Goal: Task Accomplishment & Management: Complete application form

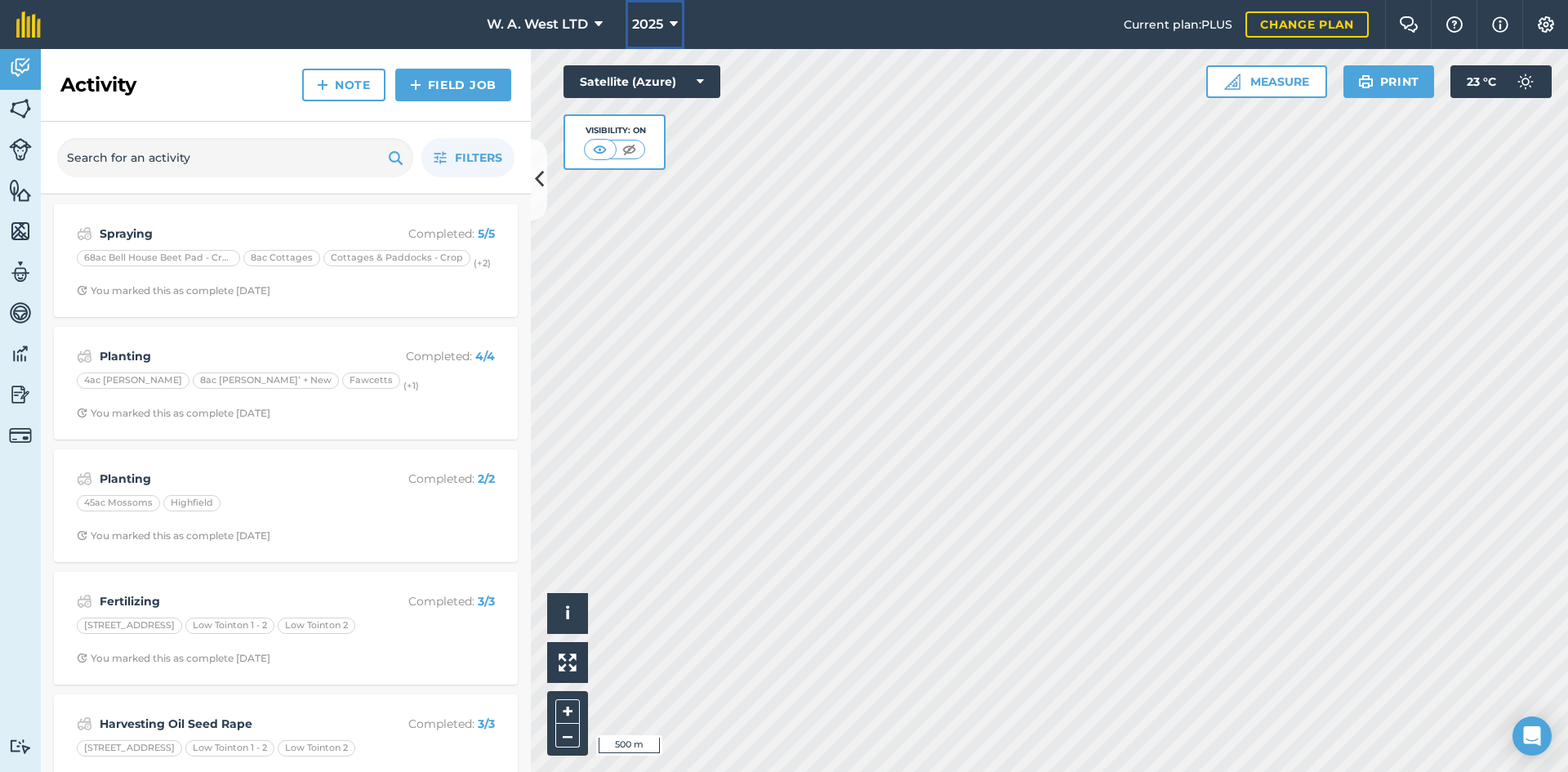
click at [653, 30] on span "2025" at bounding box center [648, 24] width 31 height 19
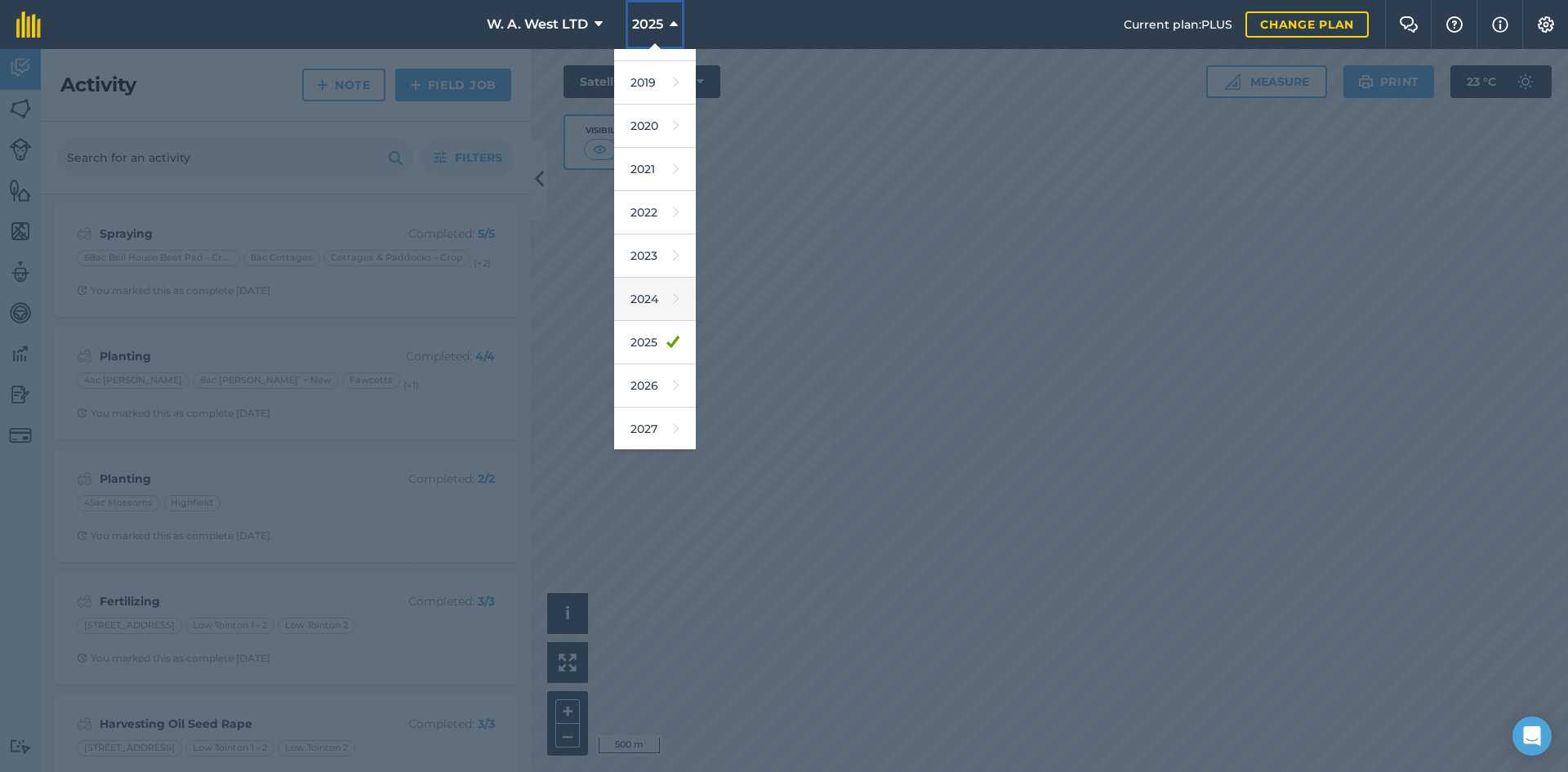
scroll to position [76, 0]
click at [653, 389] on link "2026" at bounding box center [654, 384] width 82 height 43
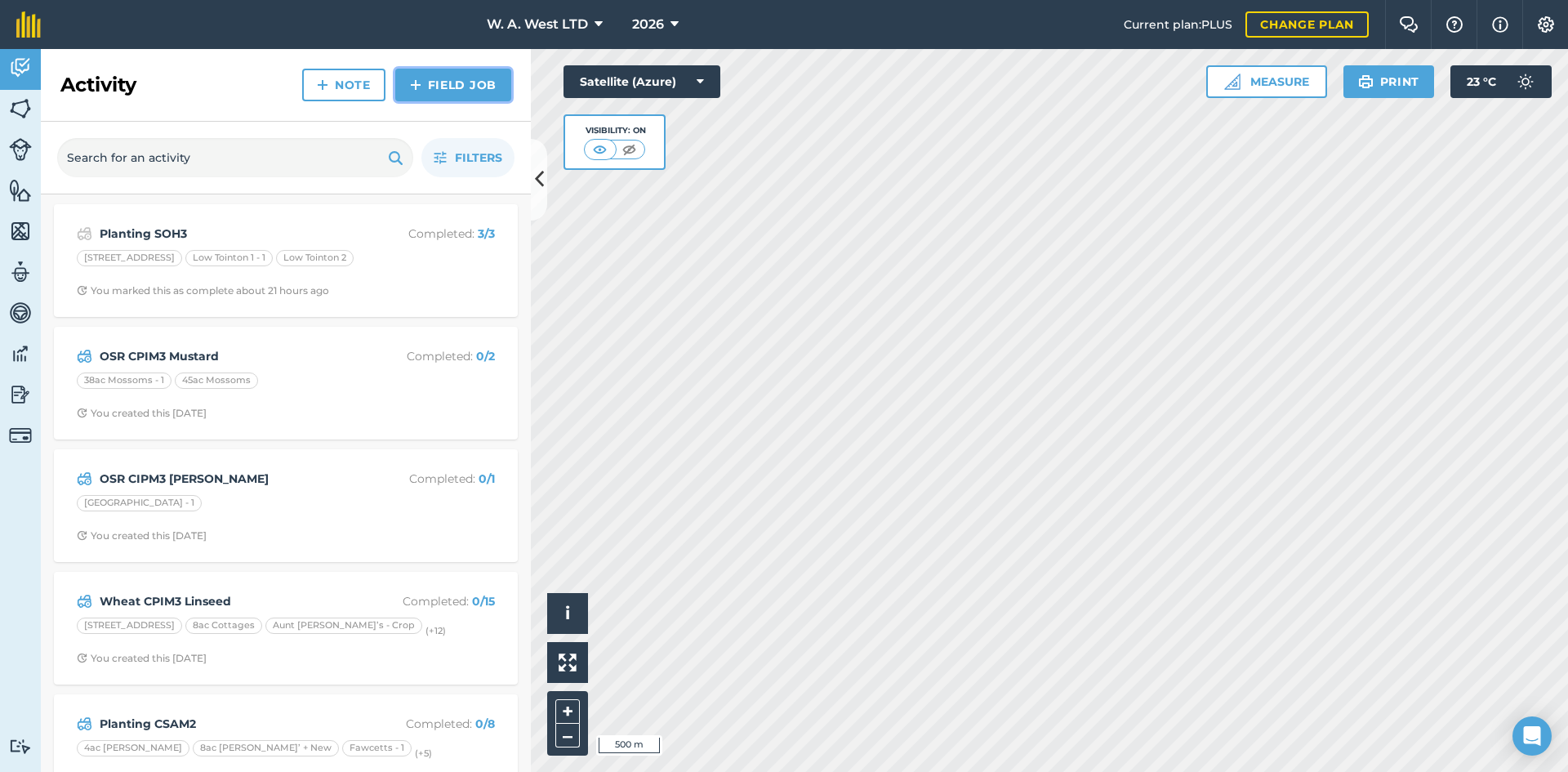
click at [449, 85] on link "Field Job" at bounding box center [453, 85] width 116 height 33
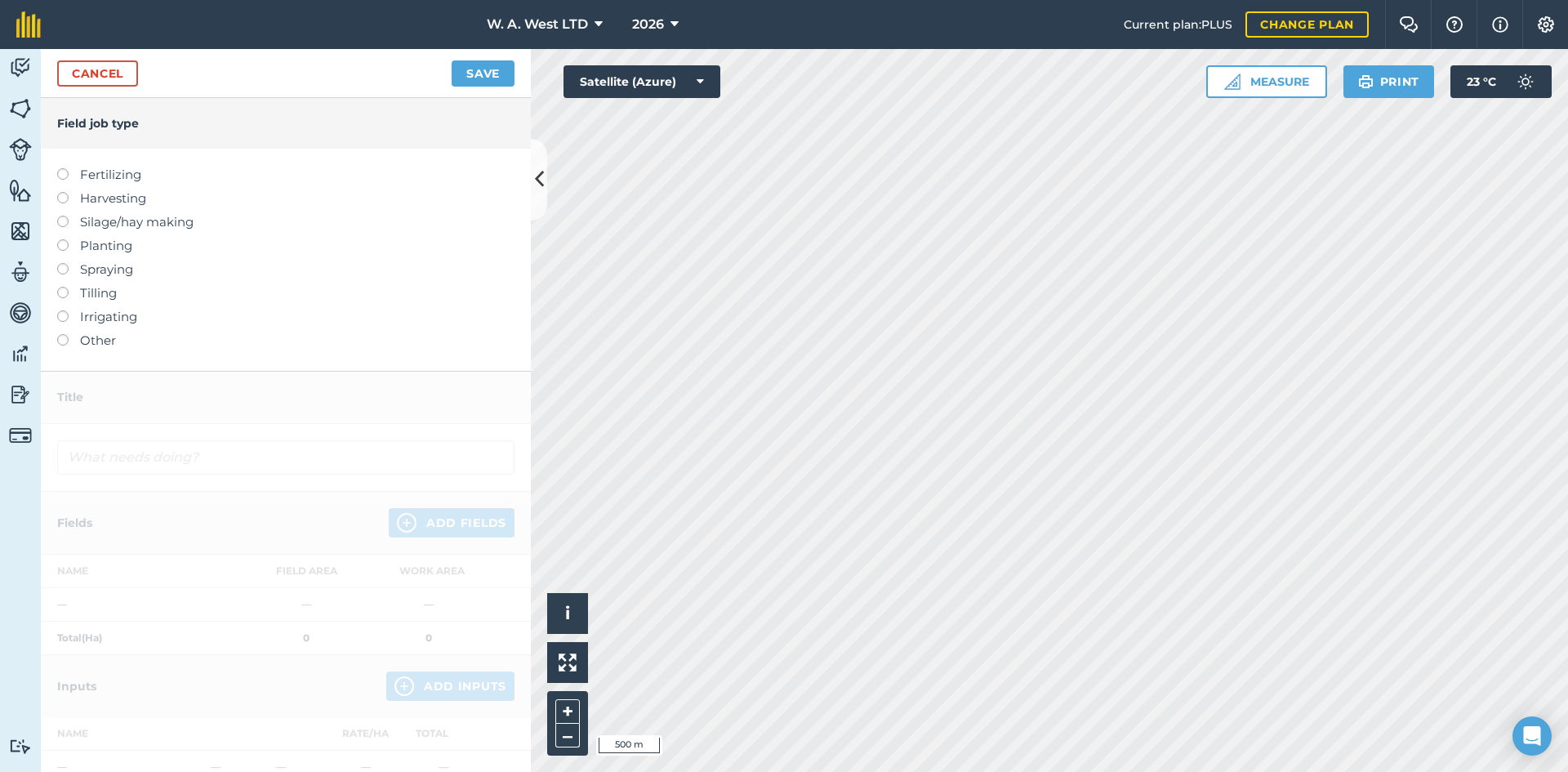
click at [62, 263] on label at bounding box center [68, 263] width 23 height 0
type input "Spraying"
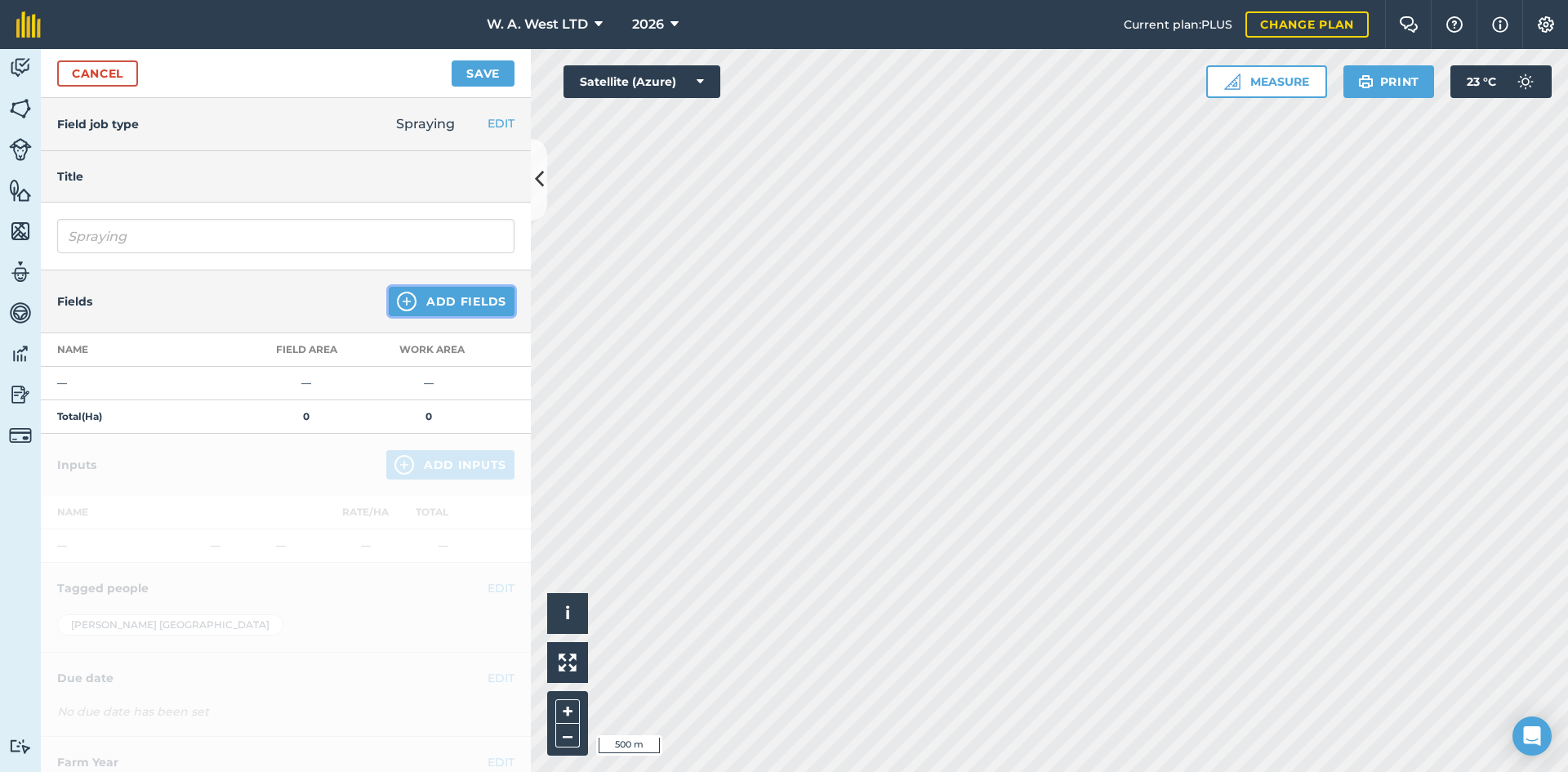
click at [439, 298] on button "Add Fields" at bounding box center [451, 301] width 126 height 29
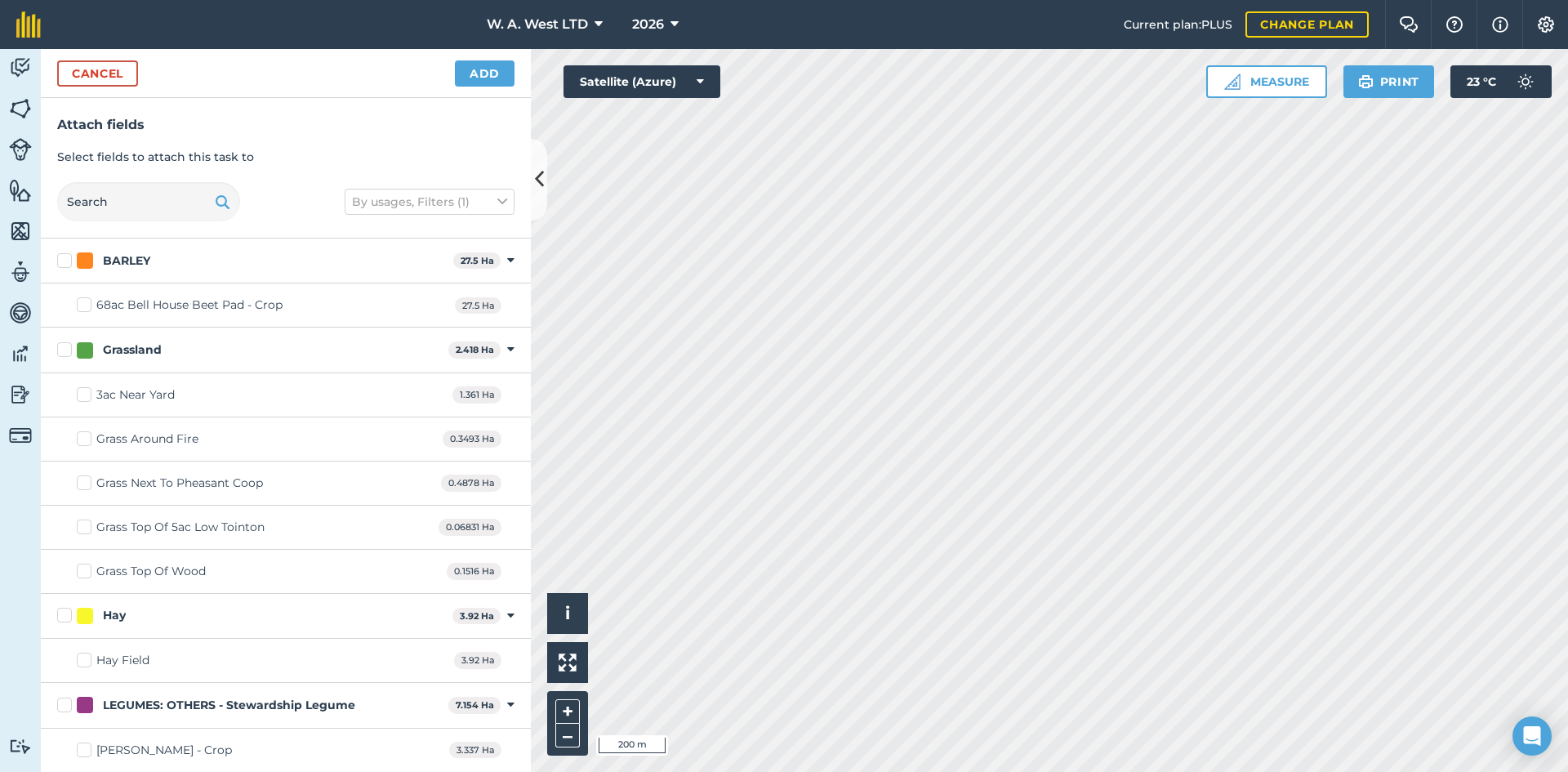
checkbox input "true"
click at [469, 81] on button "Add" at bounding box center [484, 74] width 60 height 26
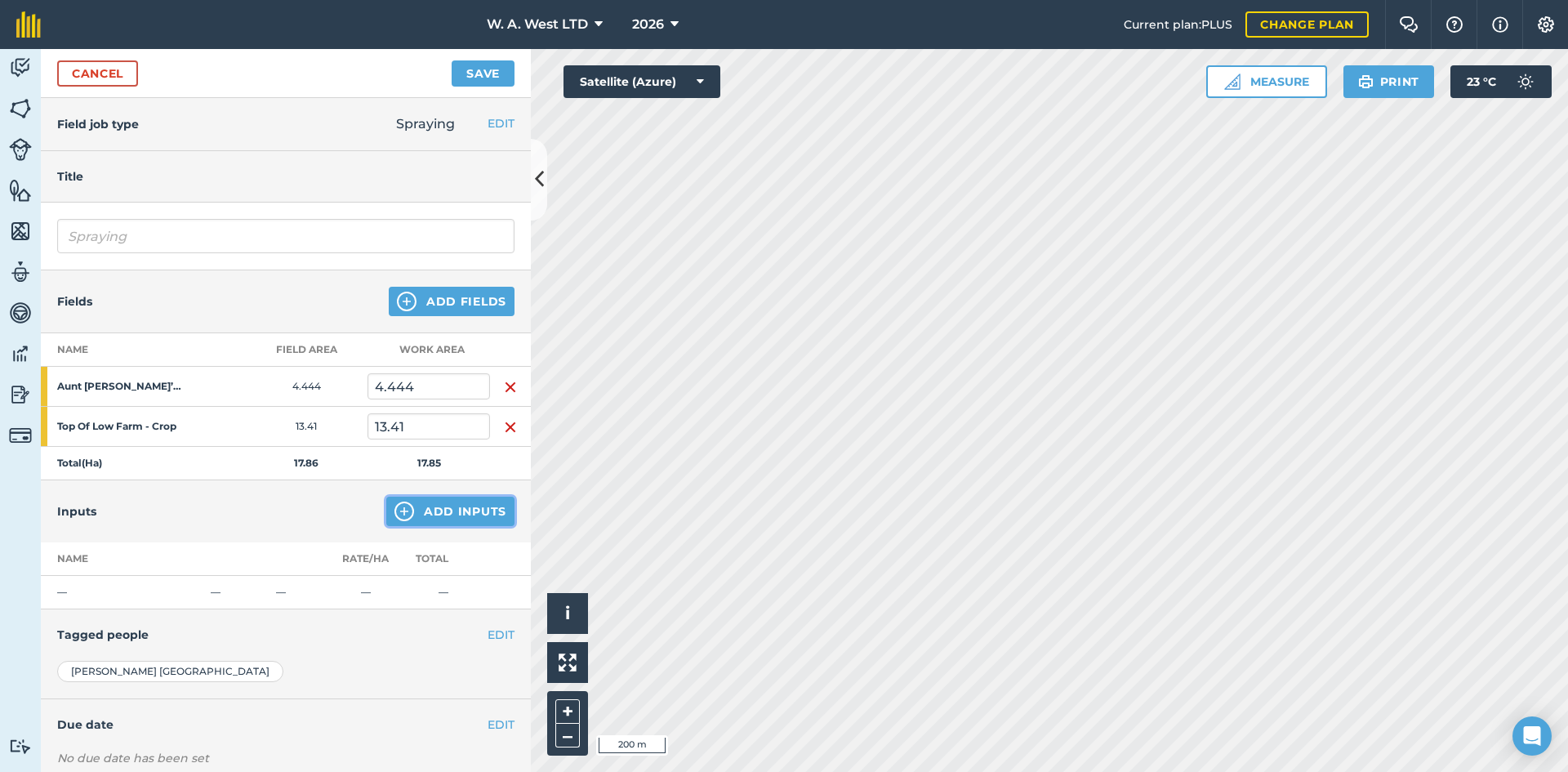
click at [396, 516] on img at bounding box center [403, 511] width 19 height 19
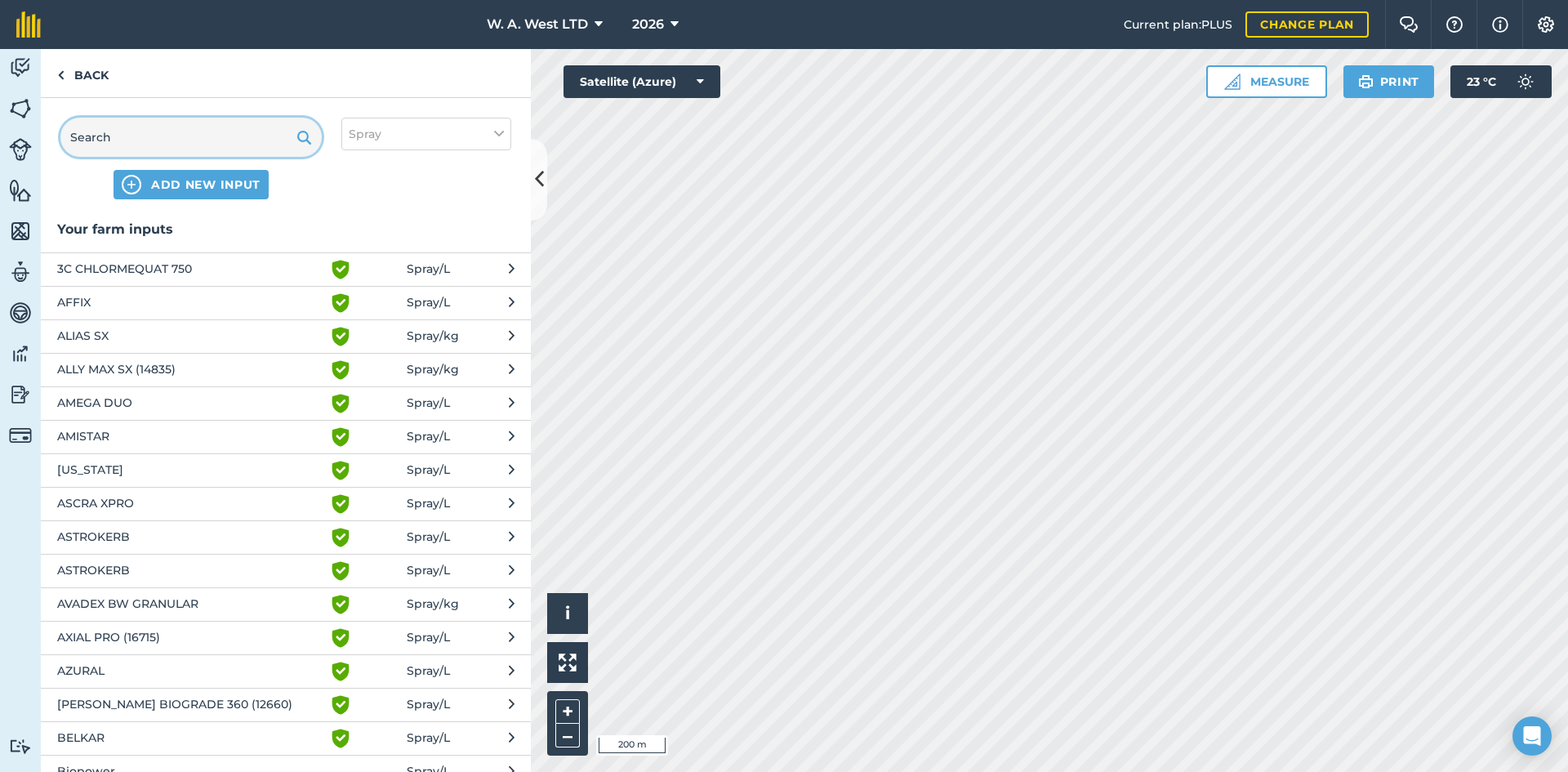
click at [183, 133] on input "text" at bounding box center [191, 137] width 261 height 40
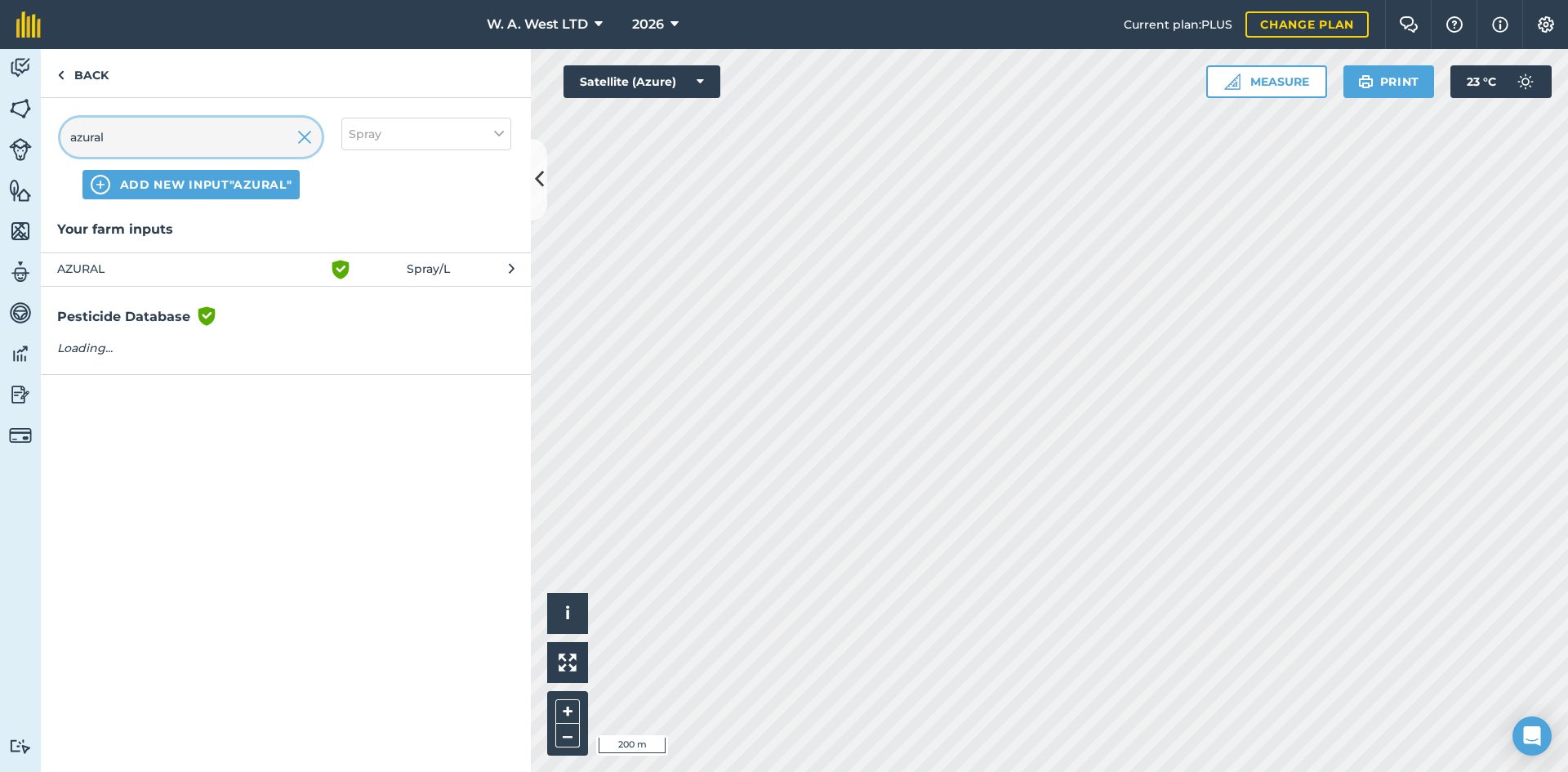
type input "azural"
drag, startPoint x: 59, startPoint y: 224, endPoint x: 219, endPoint y: 235, distance: 160.4
click at [219, 235] on h3 "Your farm inputs" at bounding box center [285, 229] width 490 height 21
click at [217, 234] on h3 "Your farm inputs" at bounding box center [285, 229] width 490 height 21
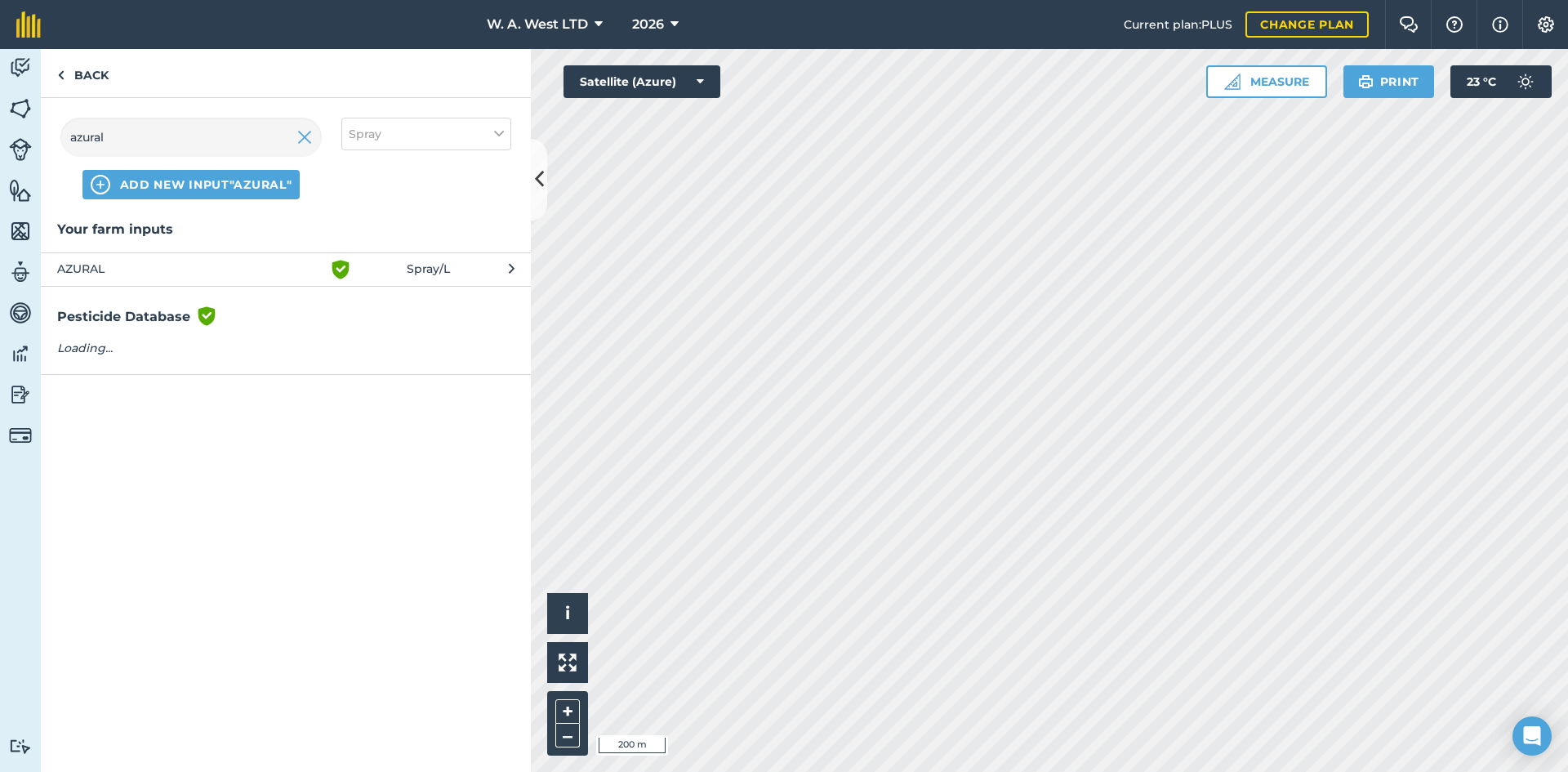
click at [217, 234] on h3 "Your farm inputs" at bounding box center [285, 229] width 490 height 21
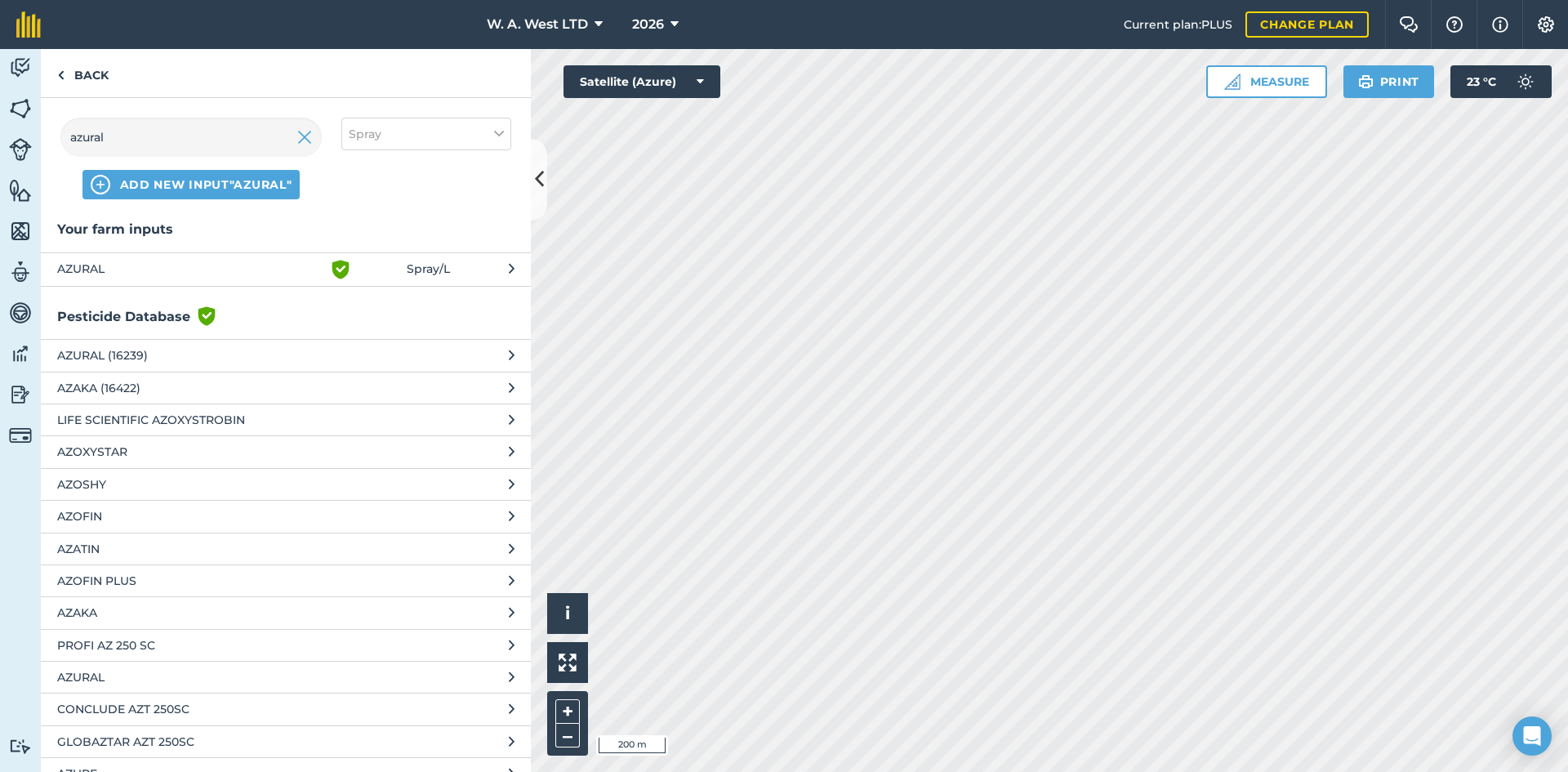
click at [168, 236] on h3 "Your farm inputs" at bounding box center [285, 229] width 490 height 21
click at [167, 236] on h3 "Your farm inputs" at bounding box center [285, 229] width 490 height 21
drag, startPoint x: 167, startPoint y: 236, endPoint x: 179, endPoint y: 233, distance: 12.4
click at [169, 236] on h3 "Your farm inputs" at bounding box center [285, 229] width 490 height 21
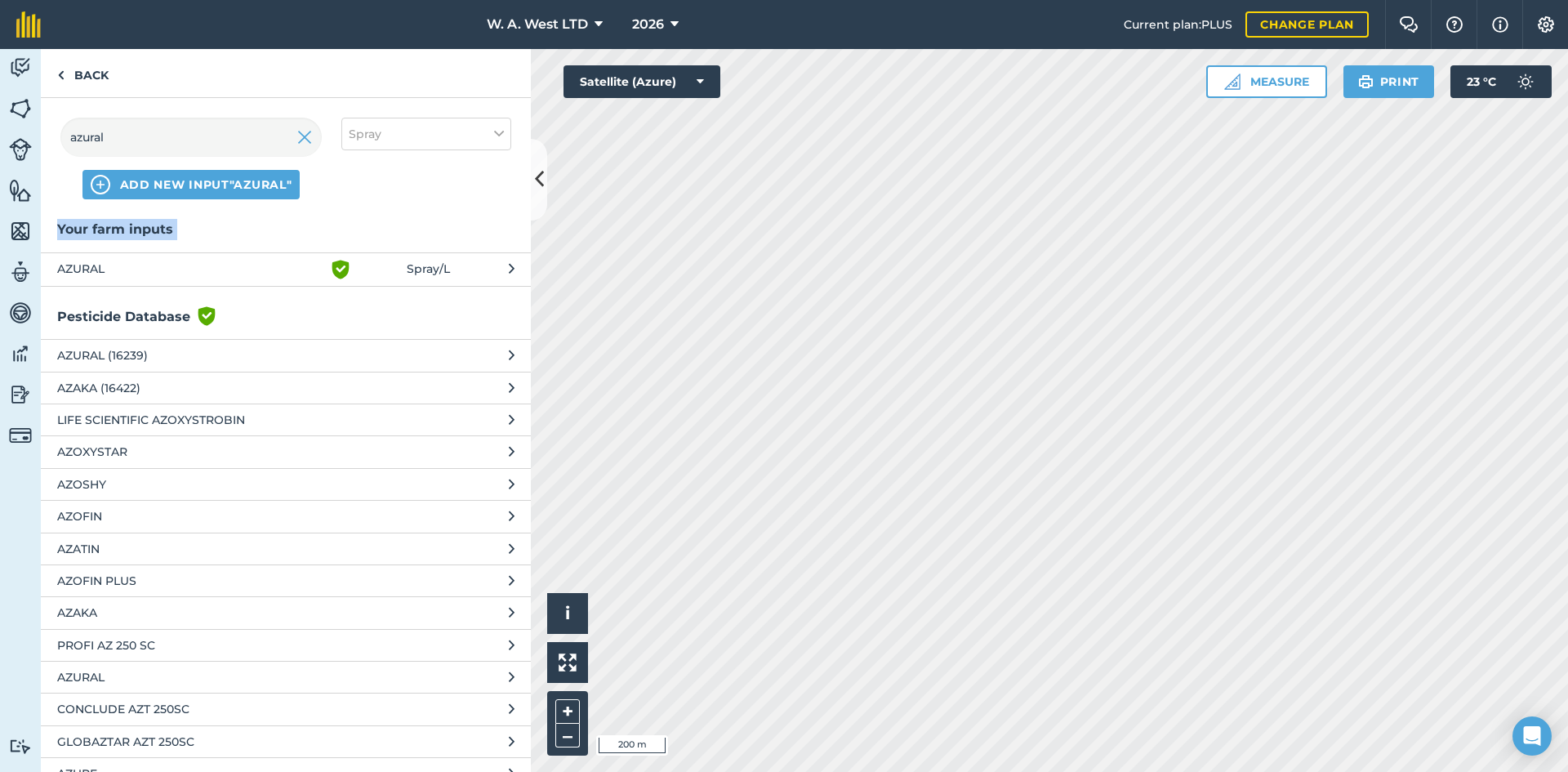
click at [209, 224] on h3 "Your farm inputs" at bounding box center [285, 229] width 490 height 21
click at [158, 232] on h3 "Your farm inputs" at bounding box center [285, 229] width 490 height 21
click at [218, 233] on h3 "Your farm inputs" at bounding box center [285, 229] width 490 height 21
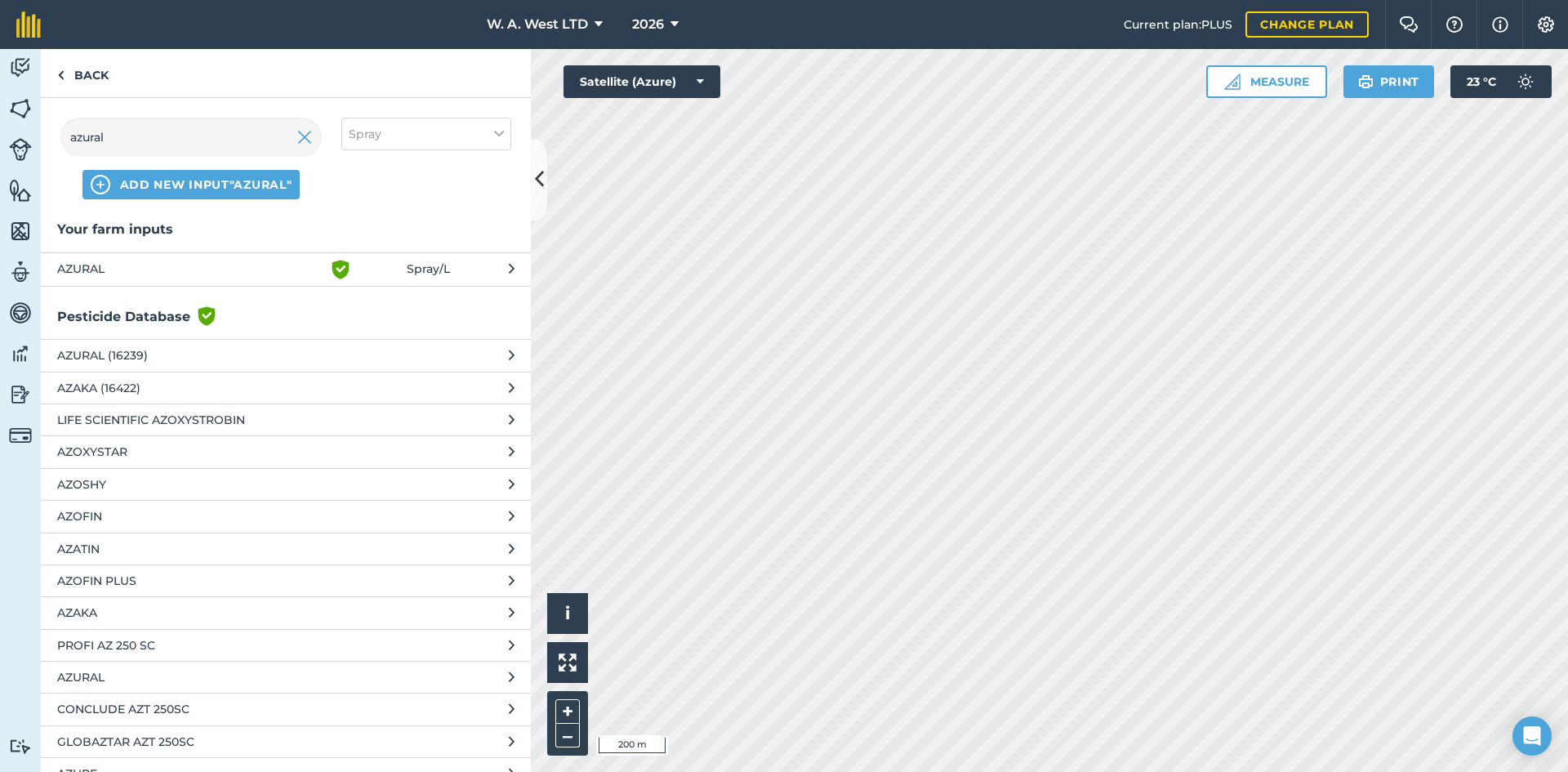
click at [142, 233] on h3 "Your farm inputs" at bounding box center [285, 229] width 490 height 21
click at [142, 233] on h3 "Your farm inputs" at bounding box center [285, 229] width 490 height 21
click at [225, 233] on h3 "Your farm inputs" at bounding box center [285, 229] width 490 height 21
click at [260, 275] on span "AZURAL" at bounding box center [190, 269] width 267 height 19
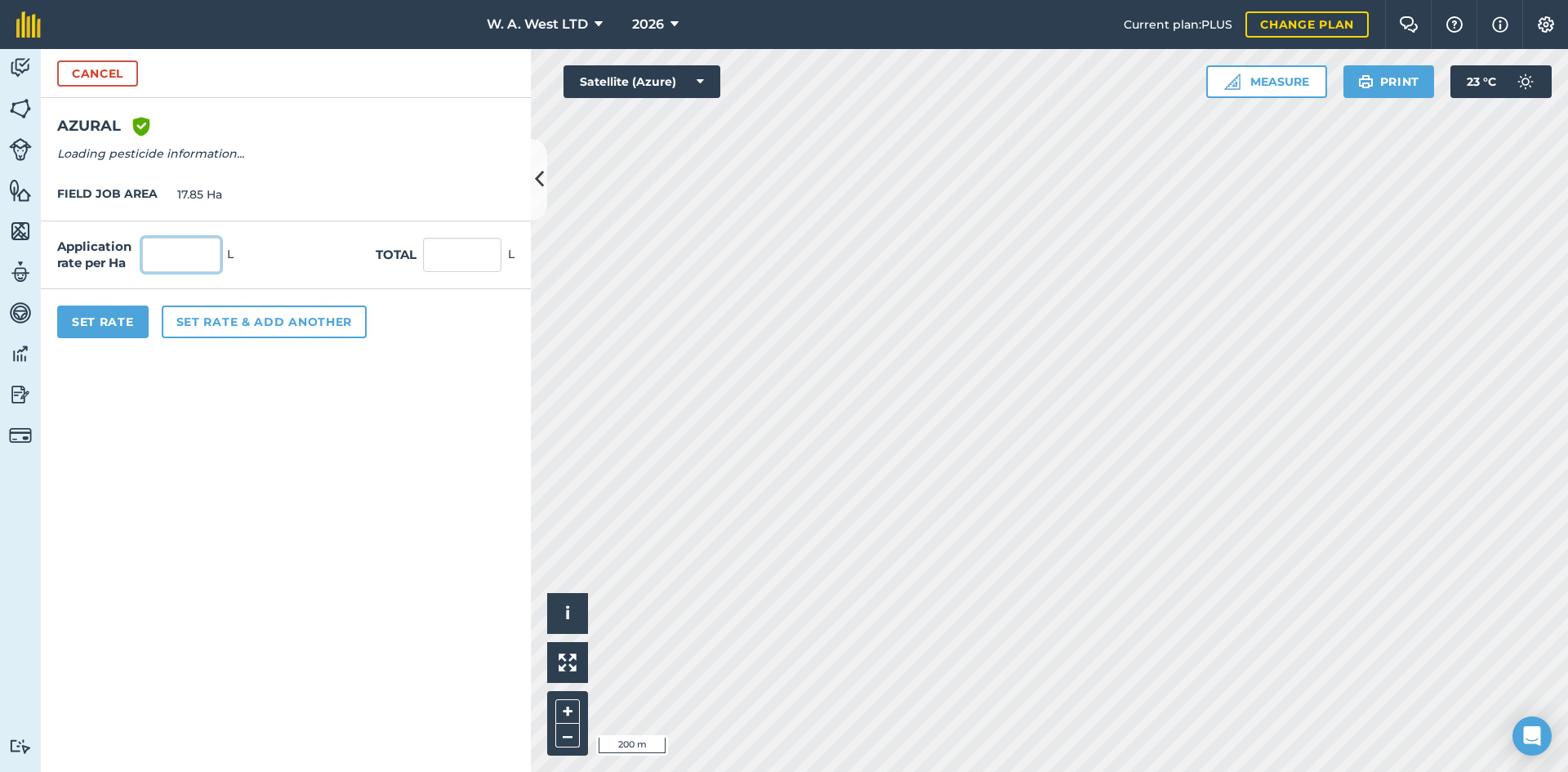
click at [177, 247] on input "text" at bounding box center [181, 255] width 78 height 34
type input "2"
type input "35.7"
click at [88, 482] on form "Cancel AZURAL Green shield with white tick Loading pesticide information... FIE…" at bounding box center [285, 410] width 490 height 722
click at [119, 322] on button "Set Rate" at bounding box center [103, 322] width 92 height 33
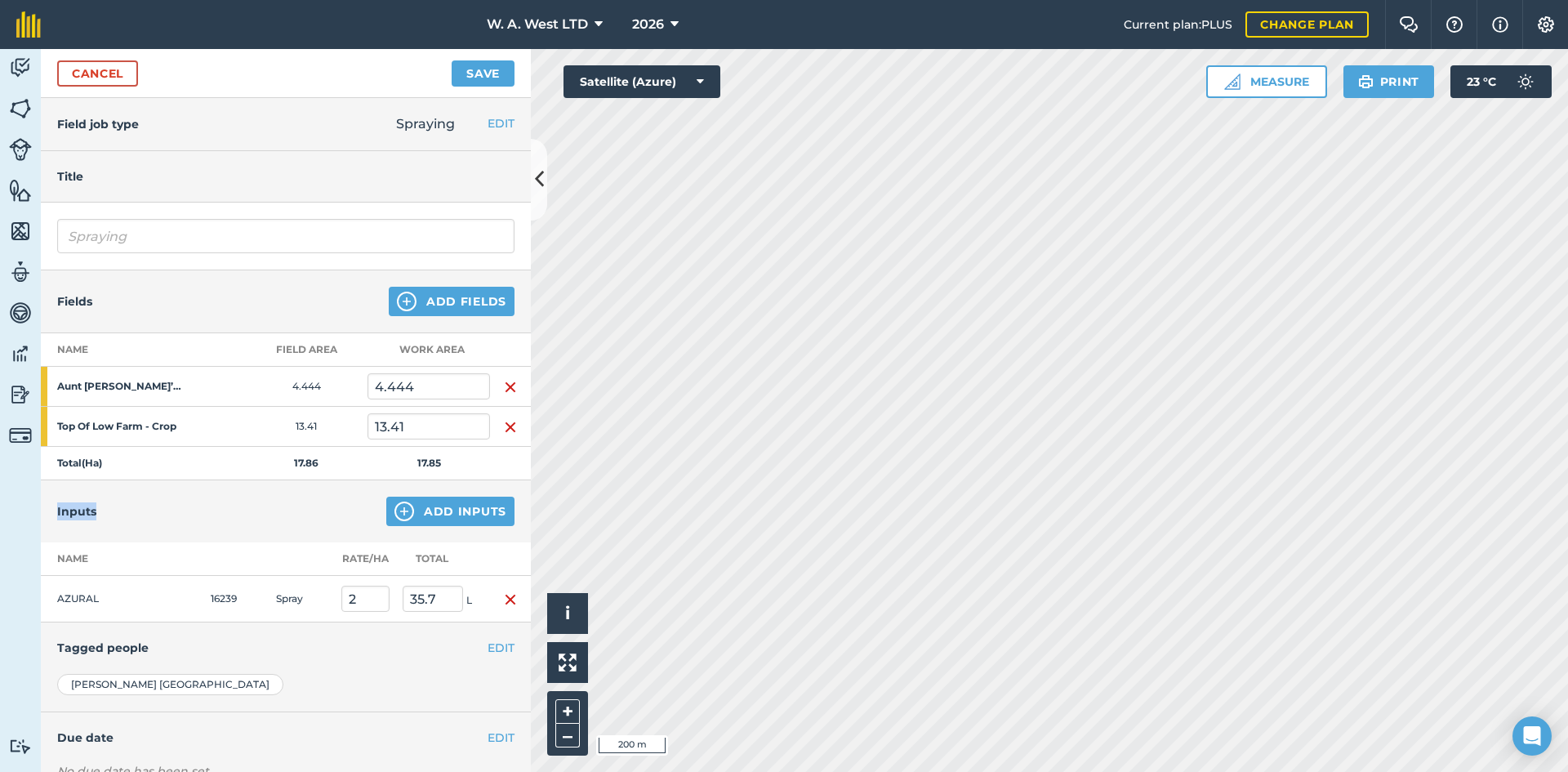
drag, startPoint x: 53, startPoint y: 506, endPoint x: 108, endPoint y: 503, distance: 55.1
click at [108, 503] on div "Inputs Add Inputs" at bounding box center [285, 512] width 490 height 62
click at [487, 79] on button "Save" at bounding box center [483, 74] width 62 height 26
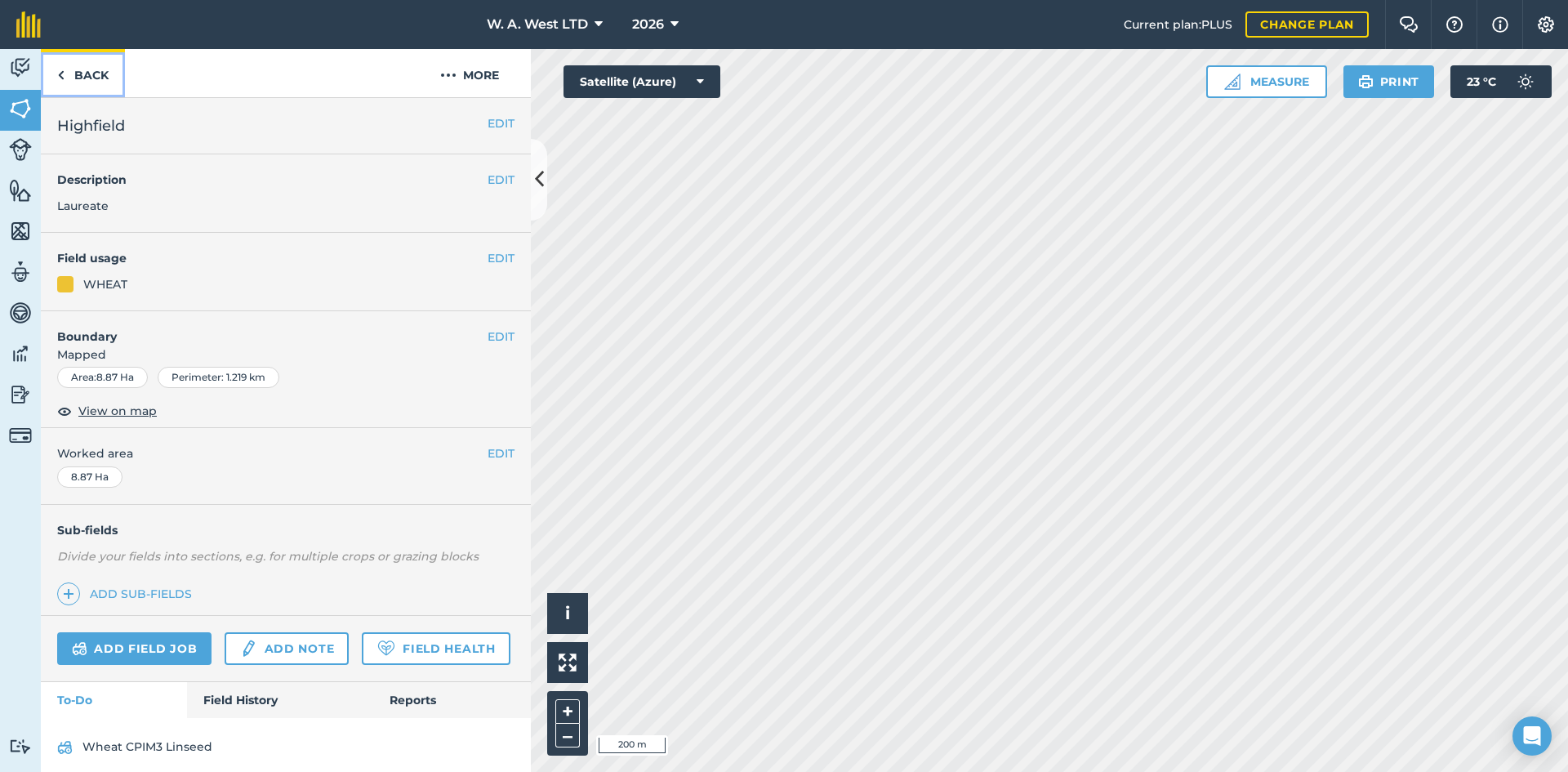
click at [99, 73] on link "Back" at bounding box center [83, 73] width 85 height 48
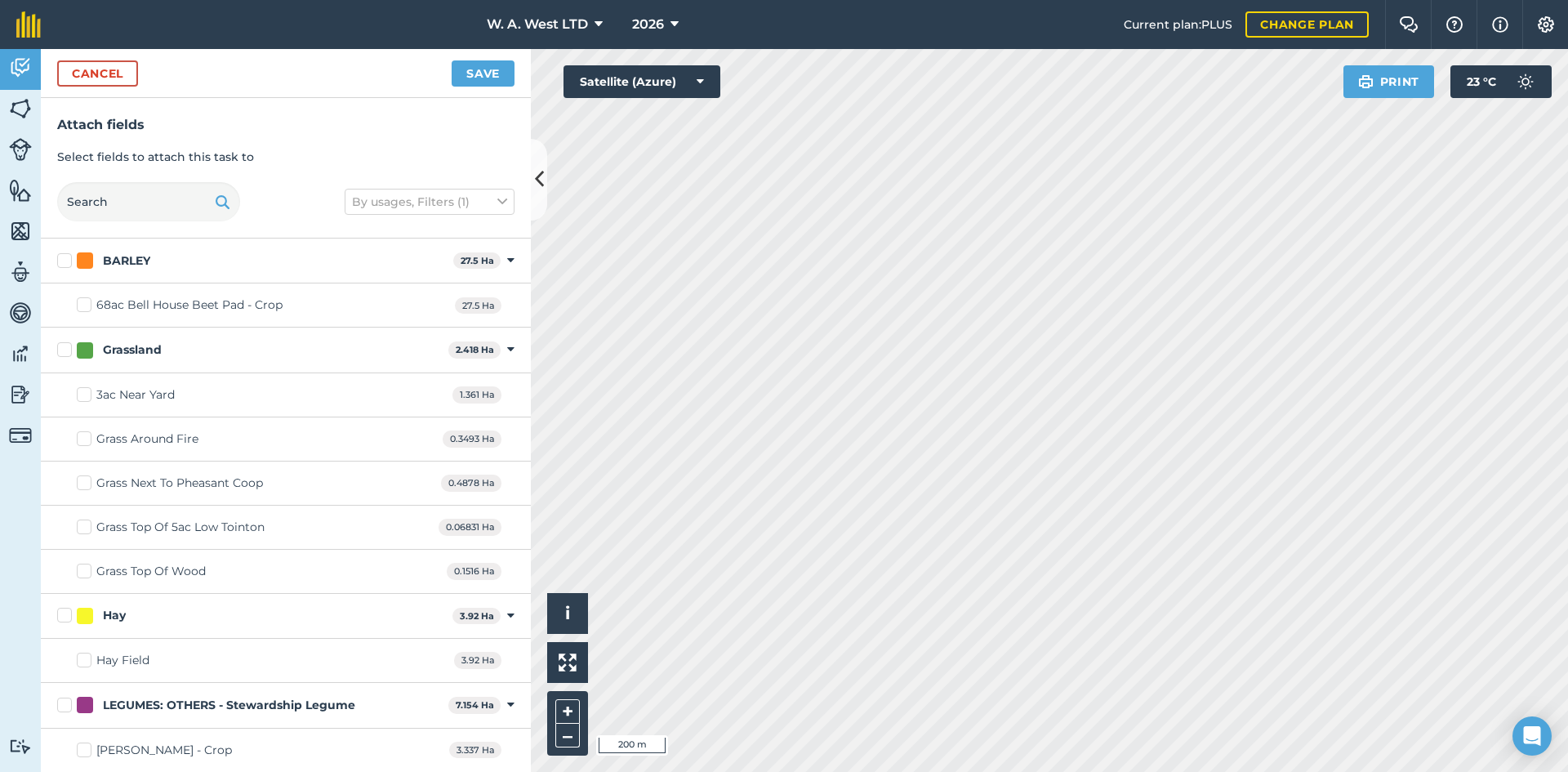
checkbox input "true"
click at [456, 77] on button "Save" at bounding box center [483, 74] width 62 height 26
